Goal: Information Seeking & Learning: Stay updated

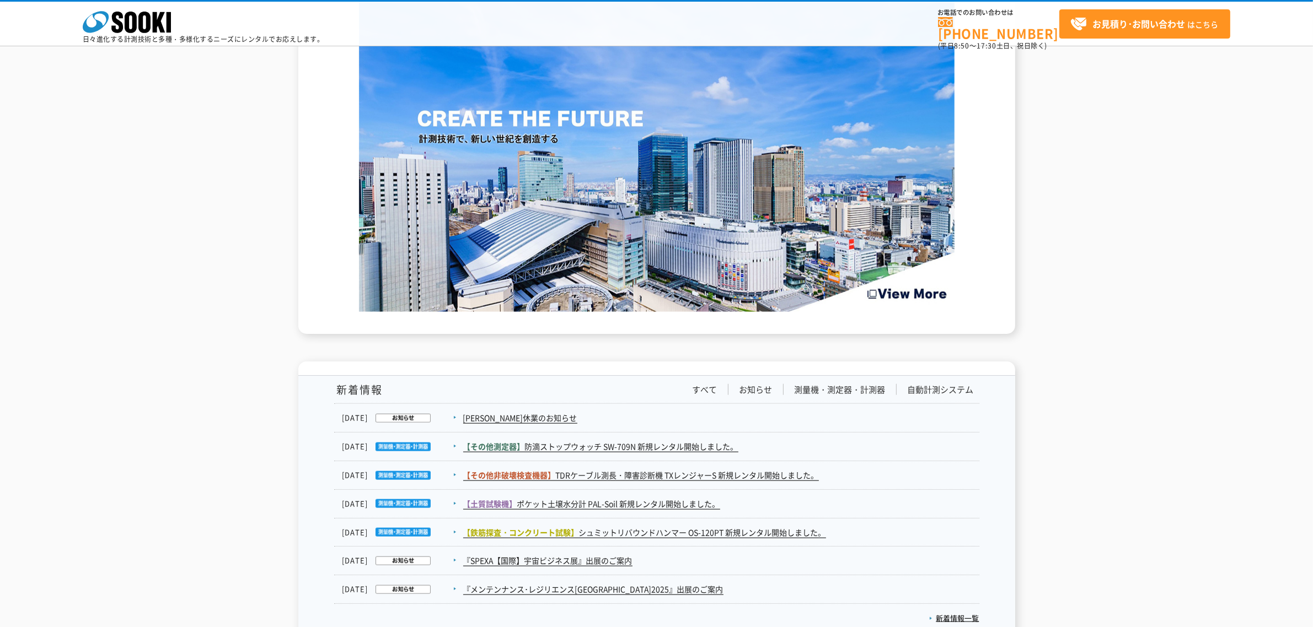
scroll to position [1516, 0]
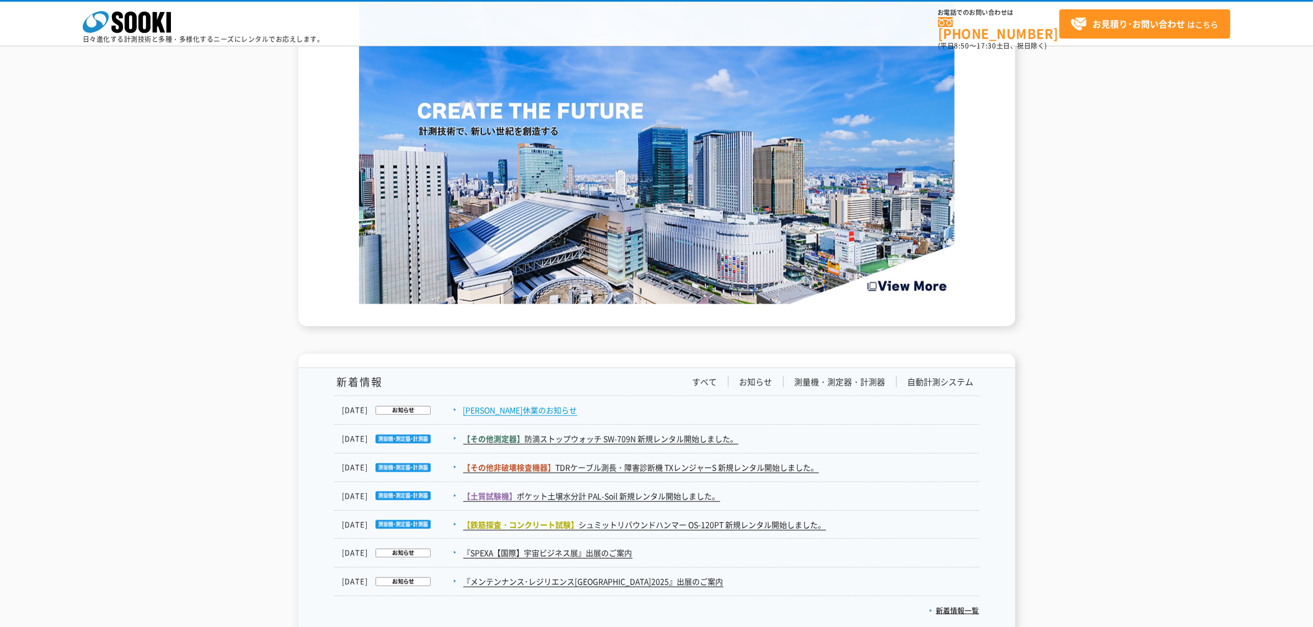
click at [512, 405] on link "[PERSON_NAME]休業のお知らせ" at bounding box center [520, 411] width 114 height 12
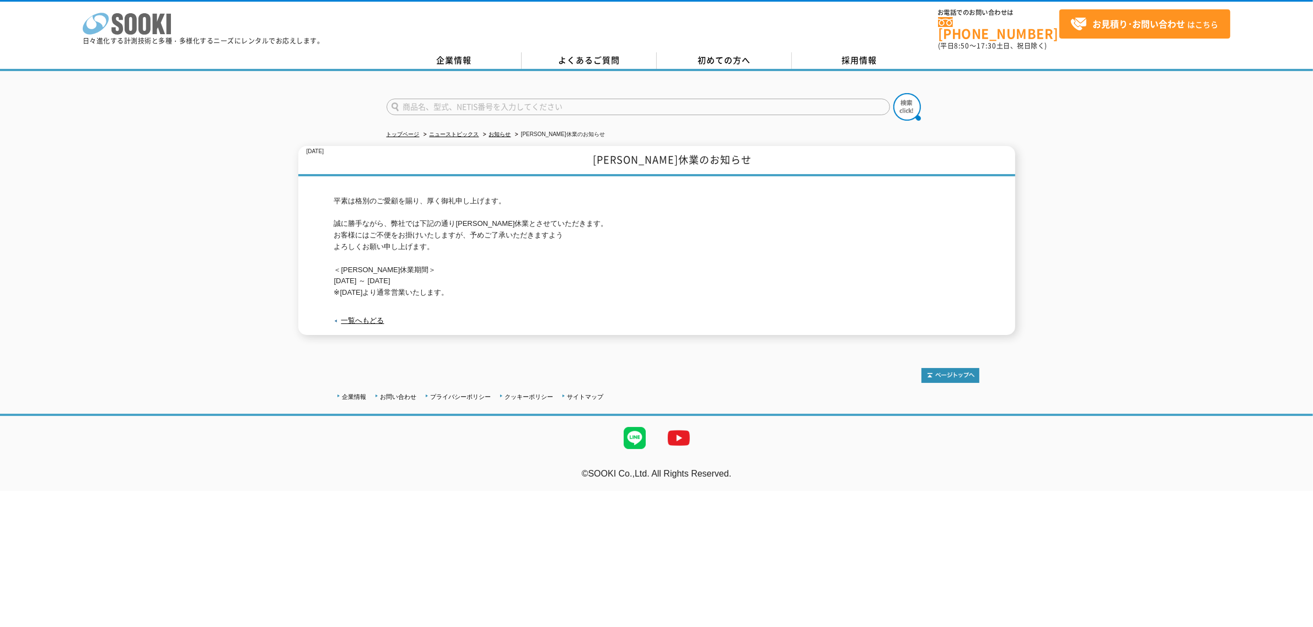
click at [163, 28] on icon "株式会社 ソーキ" at bounding box center [127, 24] width 88 height 22
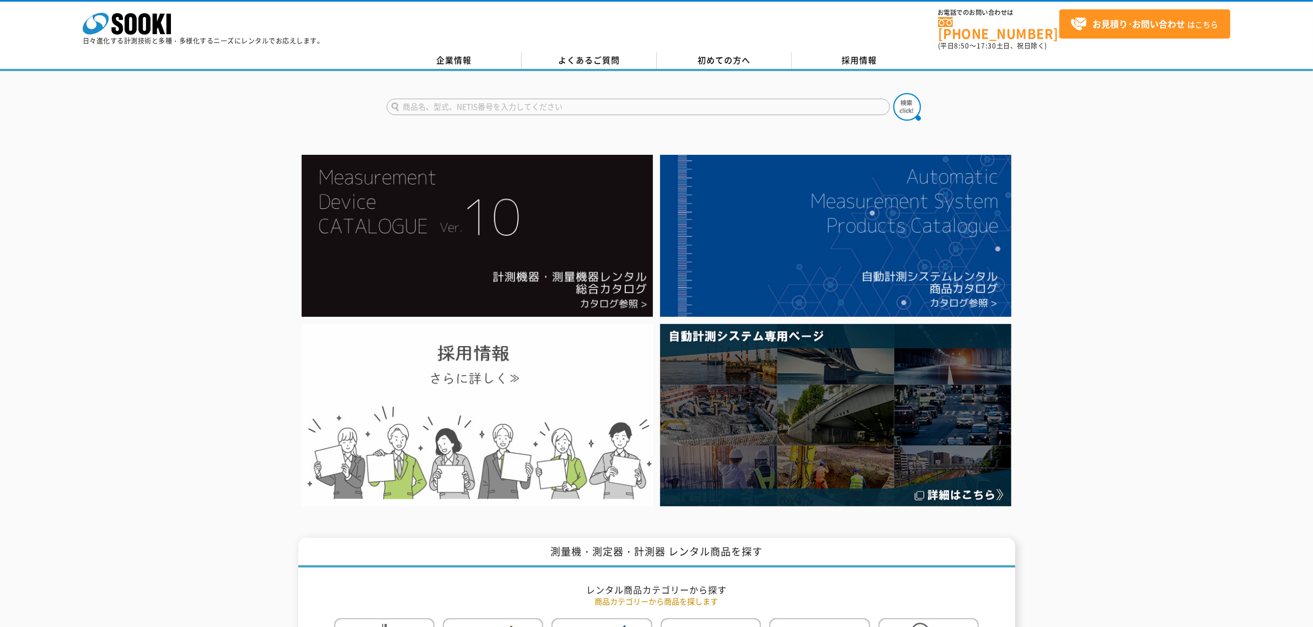
click at [490, 412] on img at bounding box center [477, 415] width 351 height 182
